Goal: Transaction & Acquisition: Download file/media

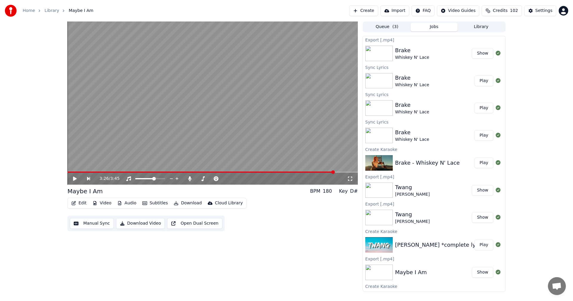
scroll to position [18, 0]
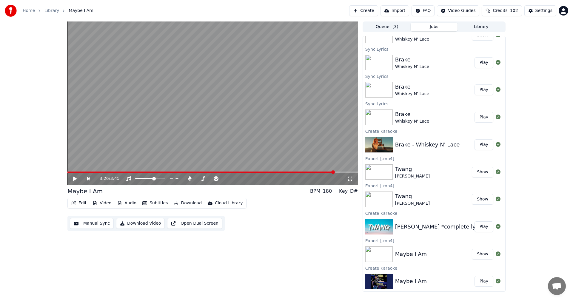
click at [366, 10] on button "Create" at bounding box center [363, 10] width 29 height 11
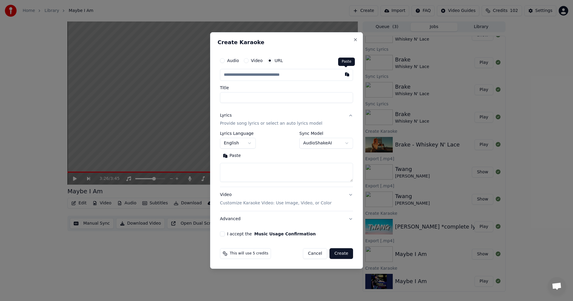
click at [345, 74] on button "button" at bounding box center [347, 74] width 12 height 11
type input "**********"
click at [345, 74] on button at bounding box center [347, 74] width 12 height 11
type input "**********"
click at [345, 74] on button "button" at bounding box center [347, 74] width 12 height 11
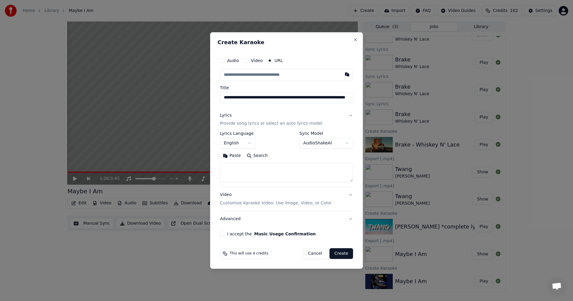
type input "**********"
click at [350, 195] on button "Video Customize Karaoke Video: Use Image, Video, or Color" at bounding box center [286, 200] width 133 height 24
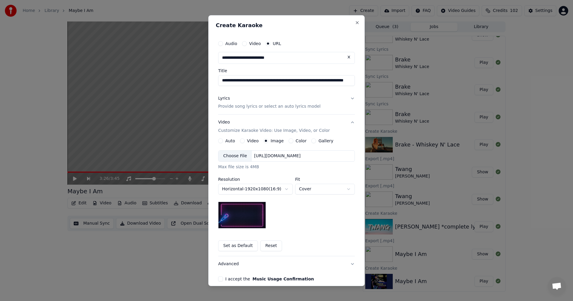
click at [243, 245] on button "Set as Default" at bounding box center [238, 246] width 40 height 11
click at [350, 97] on button "Lyrics Provide song lyrics or select an auto lyrics model" at bounding box center [286, 102] width 137 height 24
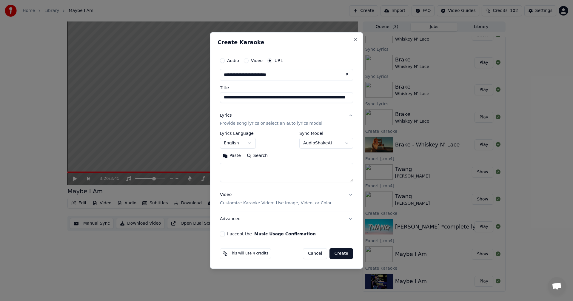
click at [347, 144] on body "**********" at bounding box center [286, 150] width 573 height 301
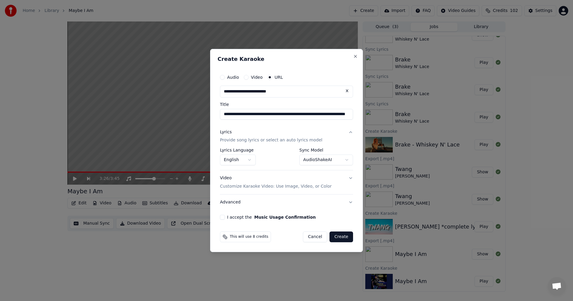
click at [223, 217] on button "I accept the Music Usage Confirmation" at bounding box center [222, 217] width 5 height 5
click at [337, 237] on button "Create" at bounding box center [342, 237] width 24 height 11
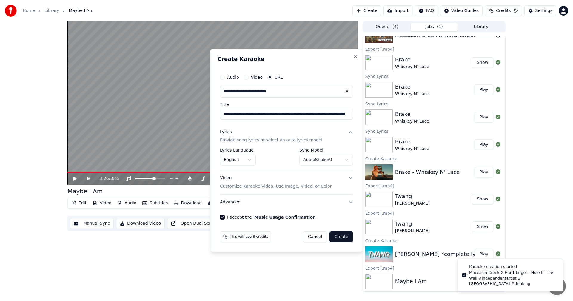
select select "**********"
select select
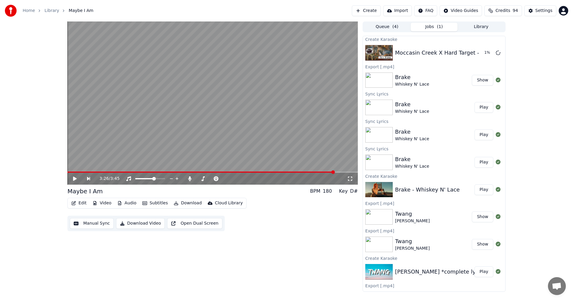
scroll to position [0, 0]
click at [481, 54] on button "Play" at bounding box center [484, 53] width 19 height 11
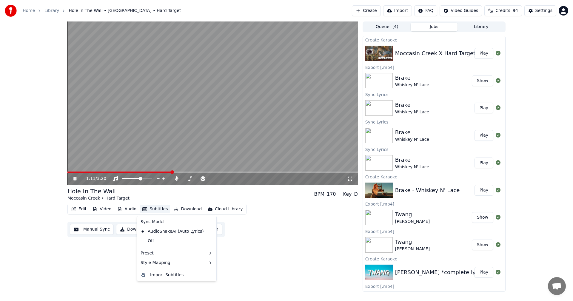
click at [150, 210] on button "Subtitles" at bounding box center [155, 209] width 30 height 8
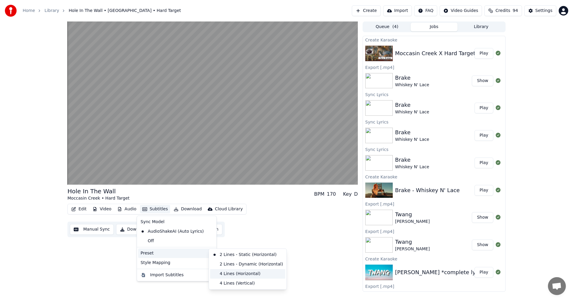
click at [227, 275] on div "4 Lines (Horizontal)" at bounding box center [247, 274] width 75 height 10
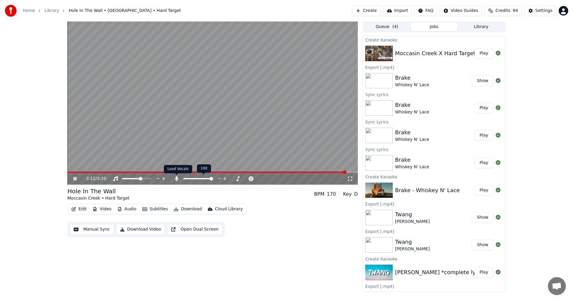
drag, startPoint x: 177, startPoint y: 180, endPoint x: 177, endPoint y: 184, distance: 4.2
click at [177, 184] on div "3:12 / 3:20" at bounding box center [212, 179] width 291 height 12
click at [176, 180] on icon at bounding box center [176, 179] width 3 height 5
click at [69, 173] on span at bounding box center [209, 172] width 284 height 1
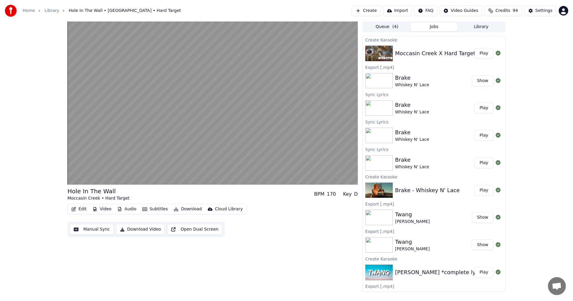
click at [184, 210] on button "Download" at bounding box center [187, 209] width 33 height 8
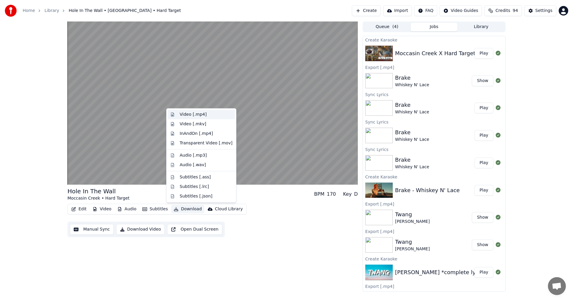
click at [197, 113] on div "Video [.mp4]" at bounding box center [193, 115] width 27 height 6
